Goal: Find specific page/section: Find specific page/section

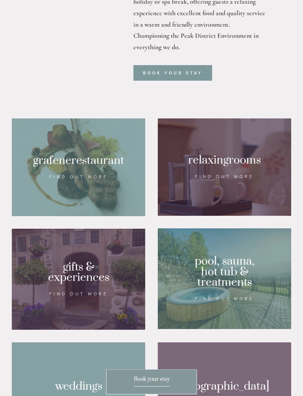
scroll to position [425, 0]
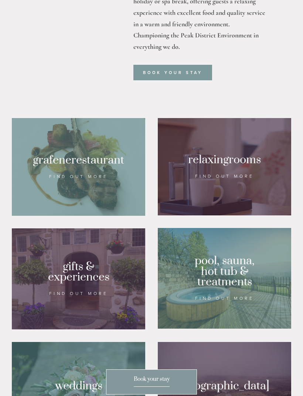
click at [194, 287] on div at bounding box center [224, 278] width 133 height 101
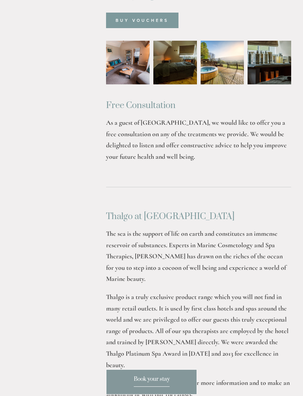
scroll to position [661, 0]
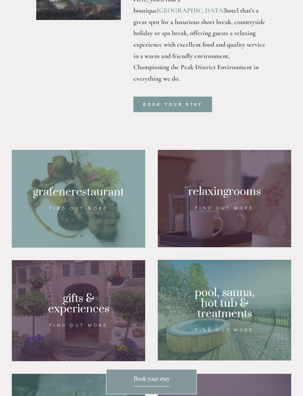
scroll to position [393, 0]
click at [61, 205] on div at bounding box center [78, 199] width 133 height 98
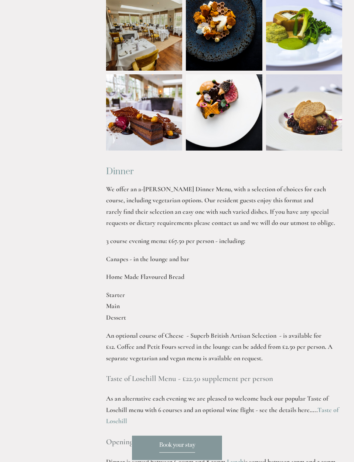
scroll to position [816, 0]
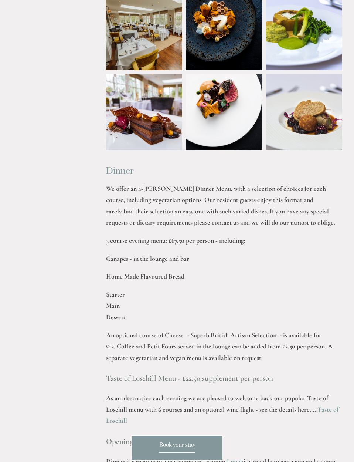
click at [106, 297] on p "Starter Main Dessert" at bounding box center [224, 306] width 236 height 34
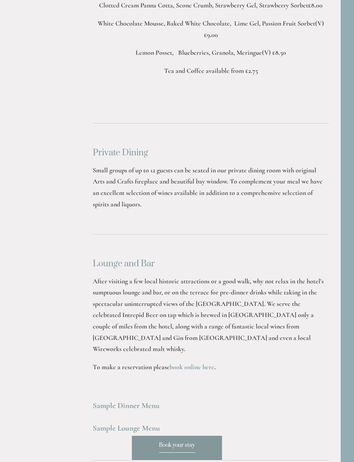
scroll to position [1875, 14]
click at [112, 400] on strong "Sample Dinner Menu" at bounding box center [125, 404] width 67 height 9
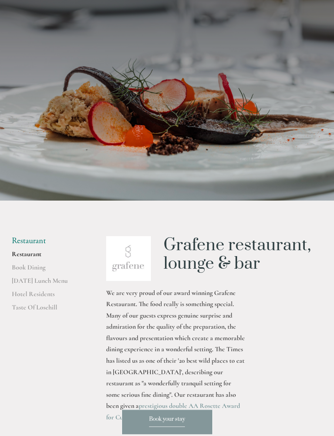
scroll to position [0, 0]
